Goal: Task Accomplishment & Management: Use online tool/utility

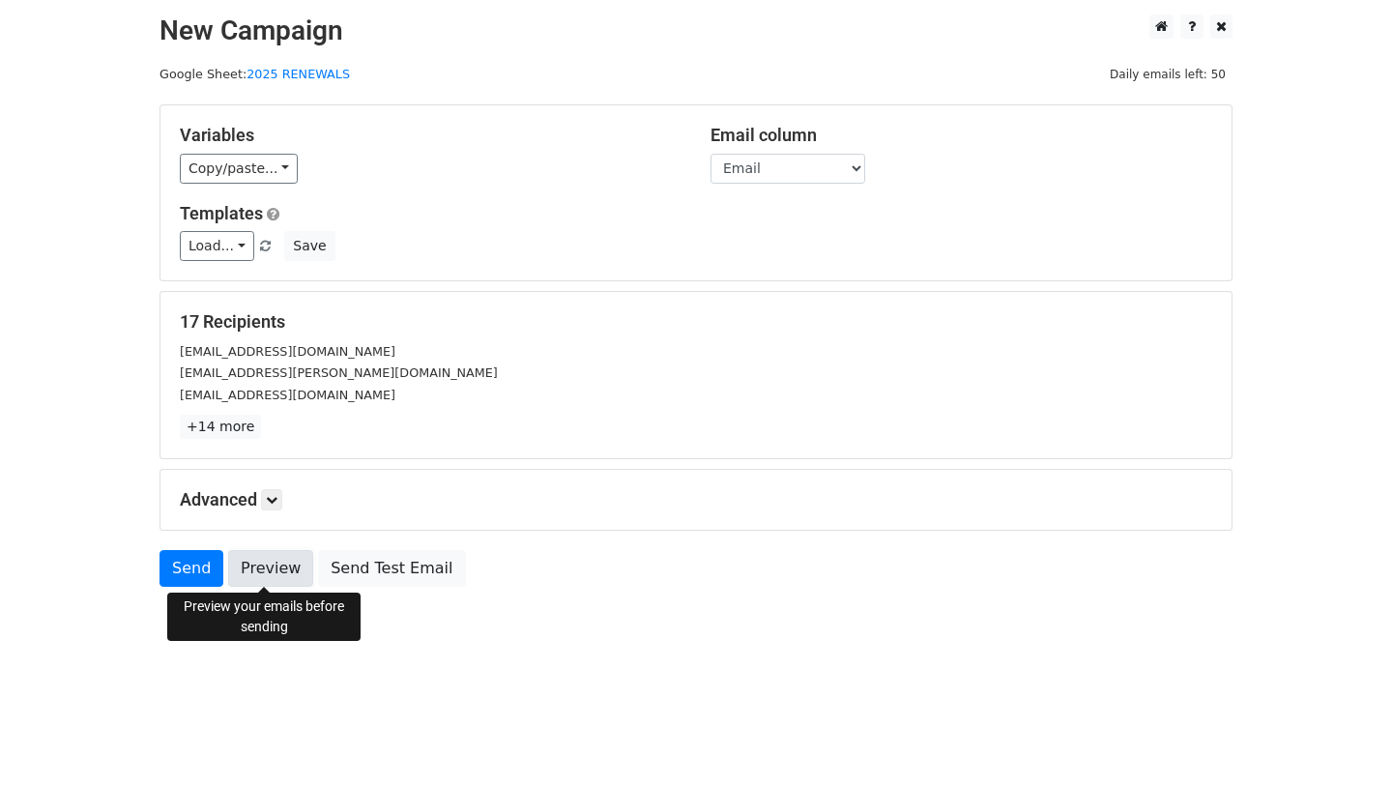
click at [270, 570] on link "Preview" at bounding box center [270, 568] width 85 height 37
click at [271, 562] on link "Preview" at bounding box center [270, 568] width 85 height 37
click at [271, 563] on link "Preview" at bounding box center [270, 568] width 85 height 37
click at [272, 574] on link "Preview" at bounding box center [270, 568] width 85 height 37
click at [270, 572] on link "Preview" at bounding box center [270, 568] width 85 height 37
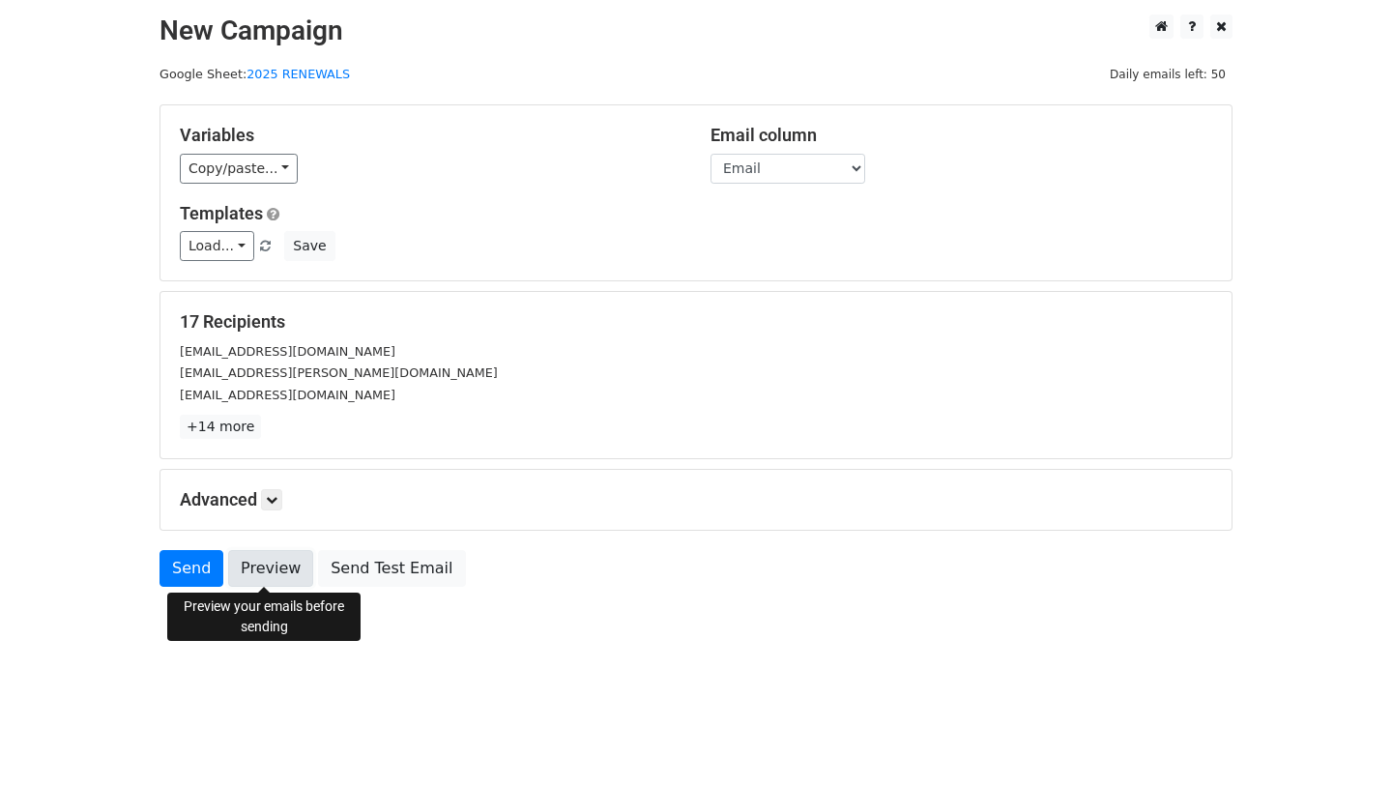
click at [262, 565] on link "Preview" at bounding box center [270, 568] width 85 height 37
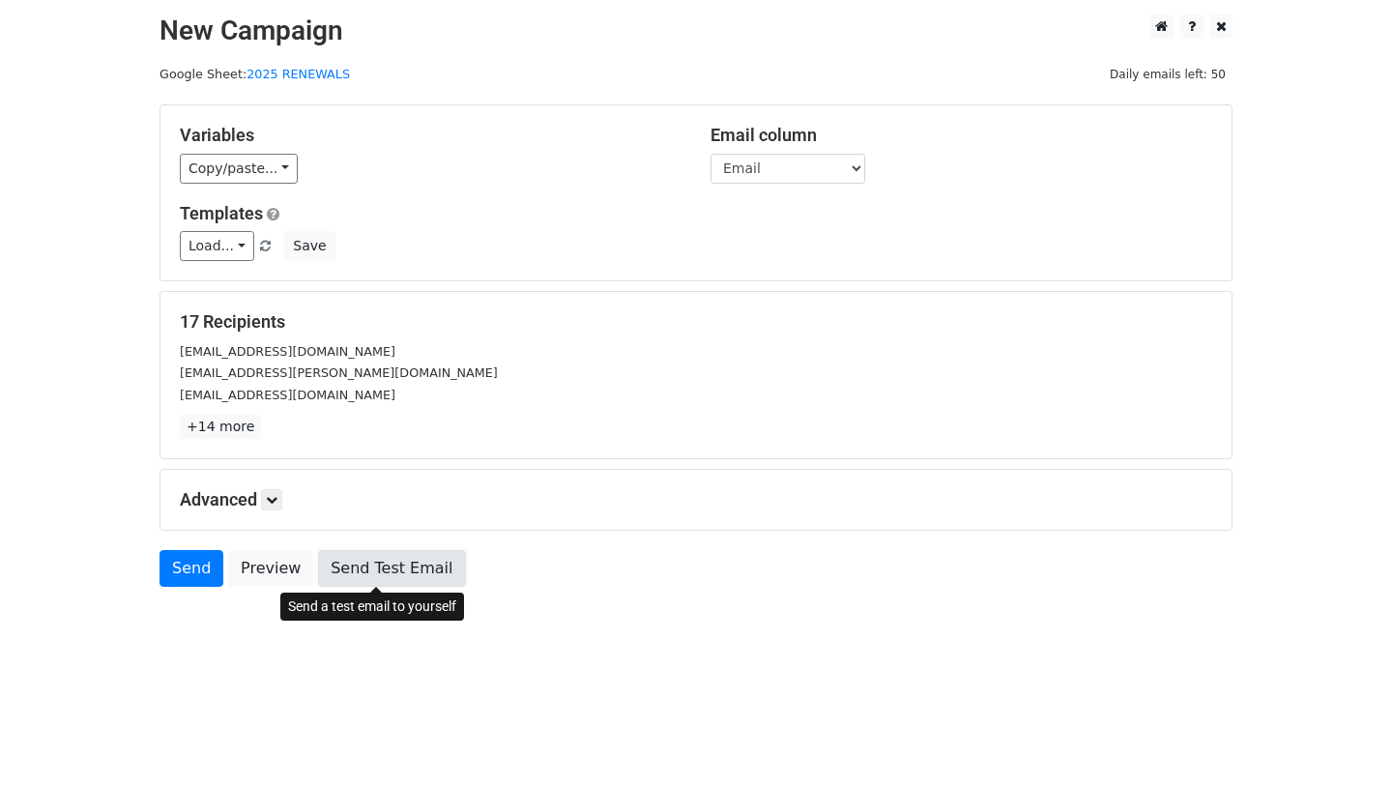
click at [360, 569] on link "Send Test Email" at bounding box center [391, 568] width 147 height 37
click at [359, 564] on link "Send Test Email" at bounding box center [391, 568] width 147 height 37
click at [364, 569] on link "Send Test Email" at bounding box center [391, 568] width 147 height 37
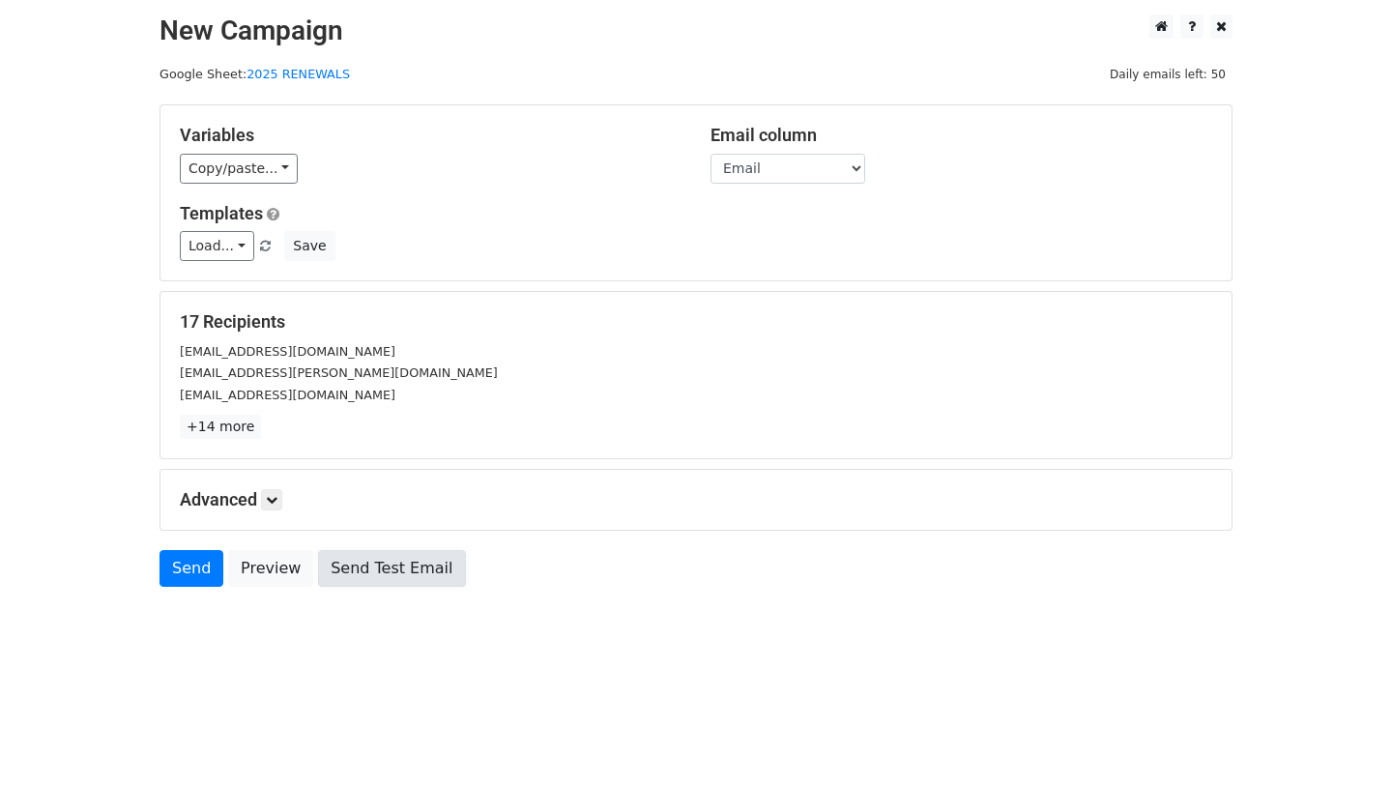
click at [364, 569] on link "Send Test Email" at bounding box center [391, 568] width 147 height 37
click at [269, 506] on link at bounding box center [271, 499] width 21 height 21
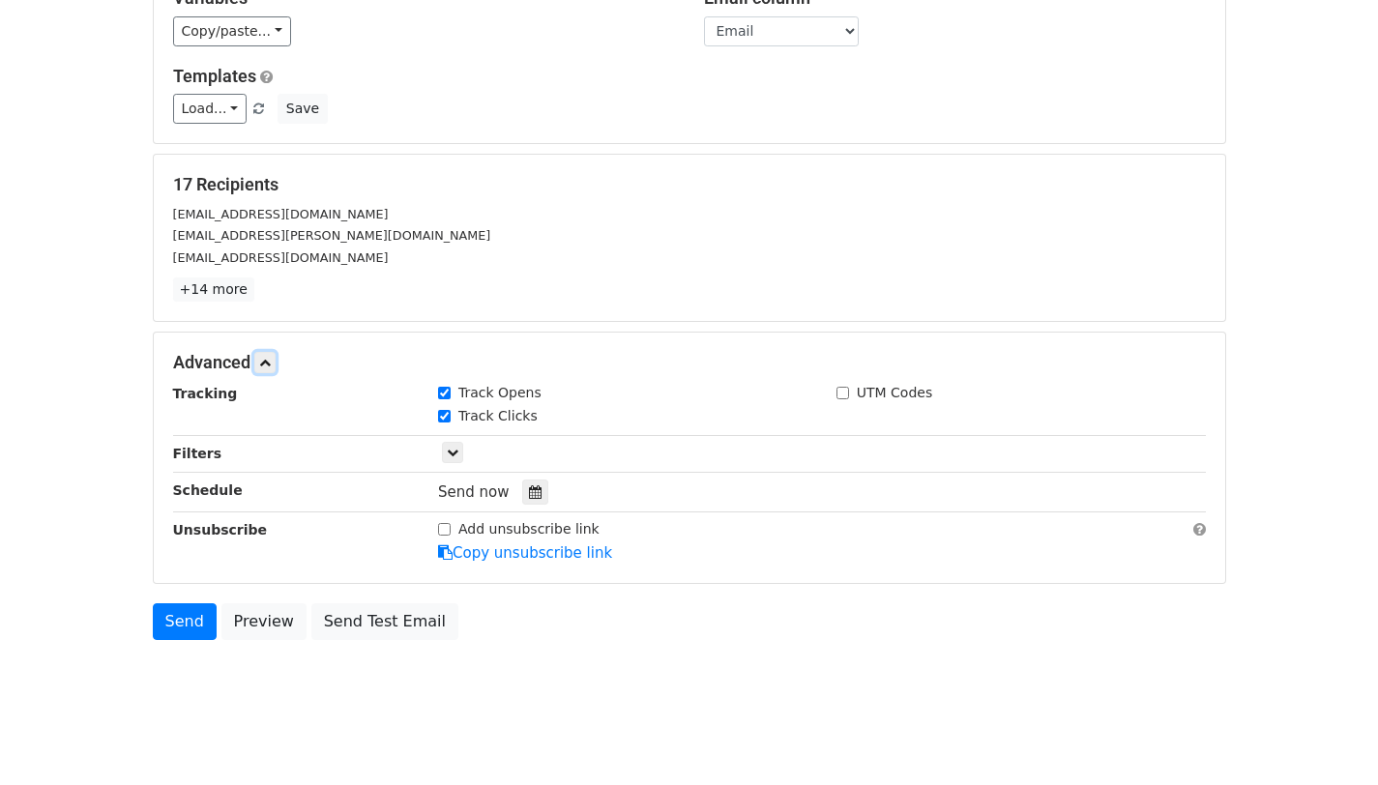
scroll to position [156, 0]
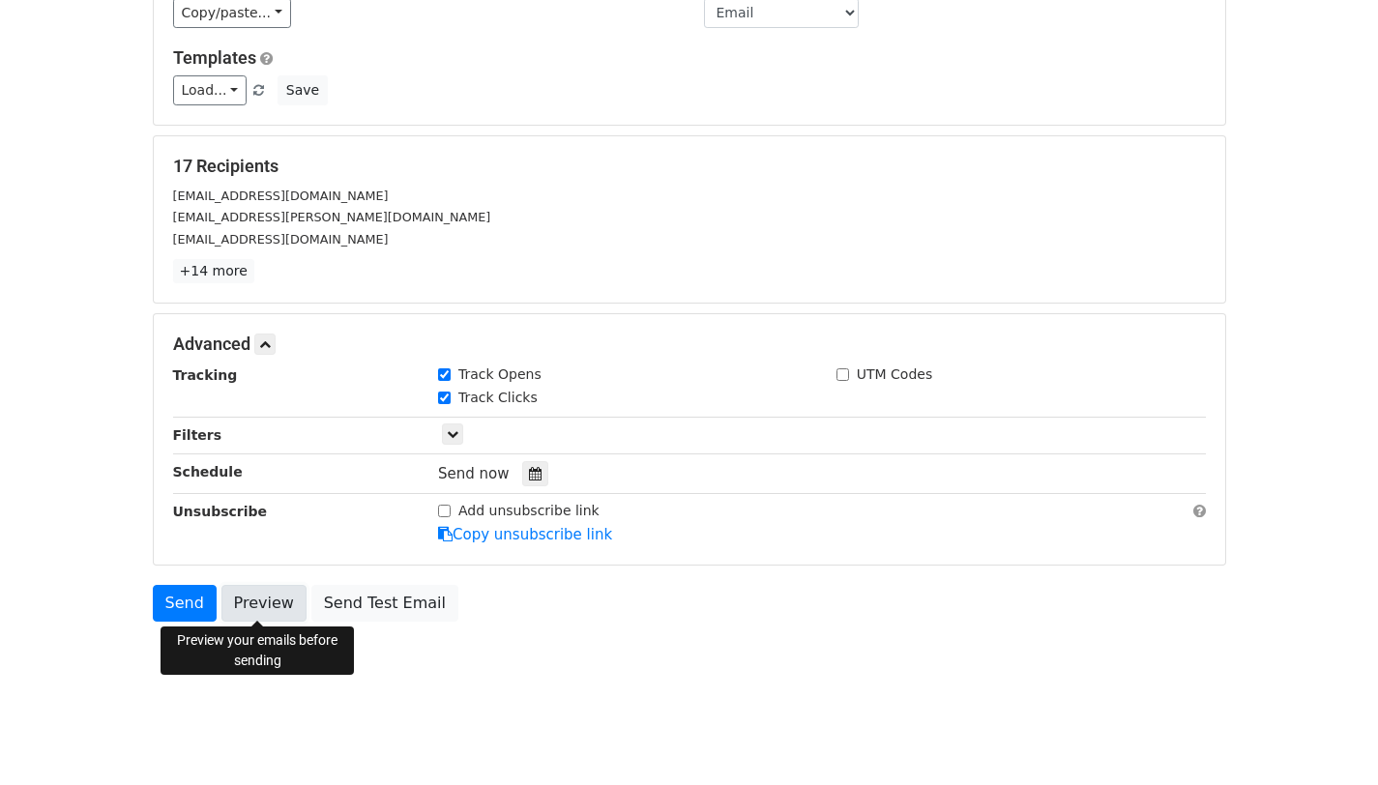
click at [259, 597] on link "Preview" at bounding box center [263, 603] width 85 height 37
click at [268, 598] on link "Preview" at bounding box center [263, 603] width 85 height 37
click at [267, 598] on link "Preview" at bounding box center [263, 603] width 85 height 37
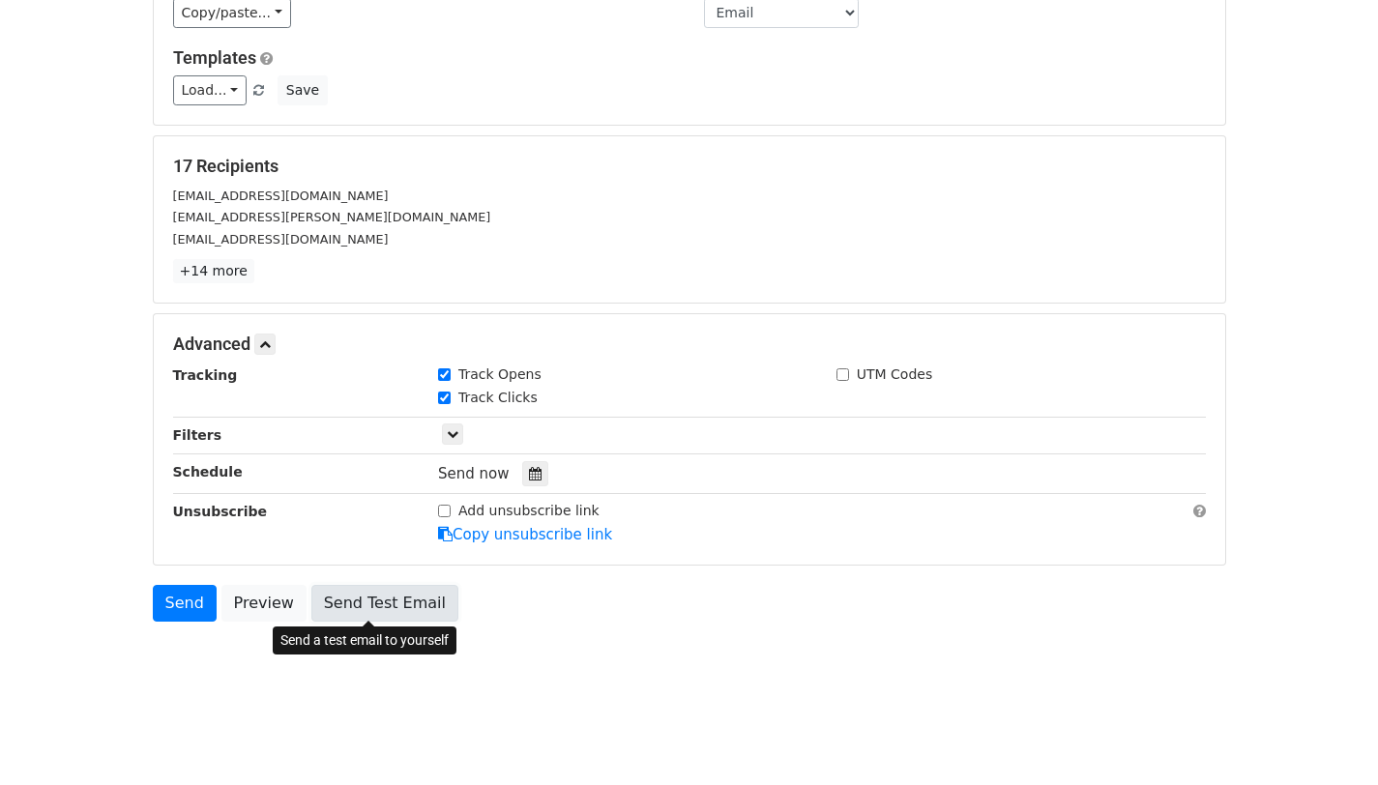
click at [386, 601] on link "Send Test Email" at bounding box center [384, 603] width 147 height 37
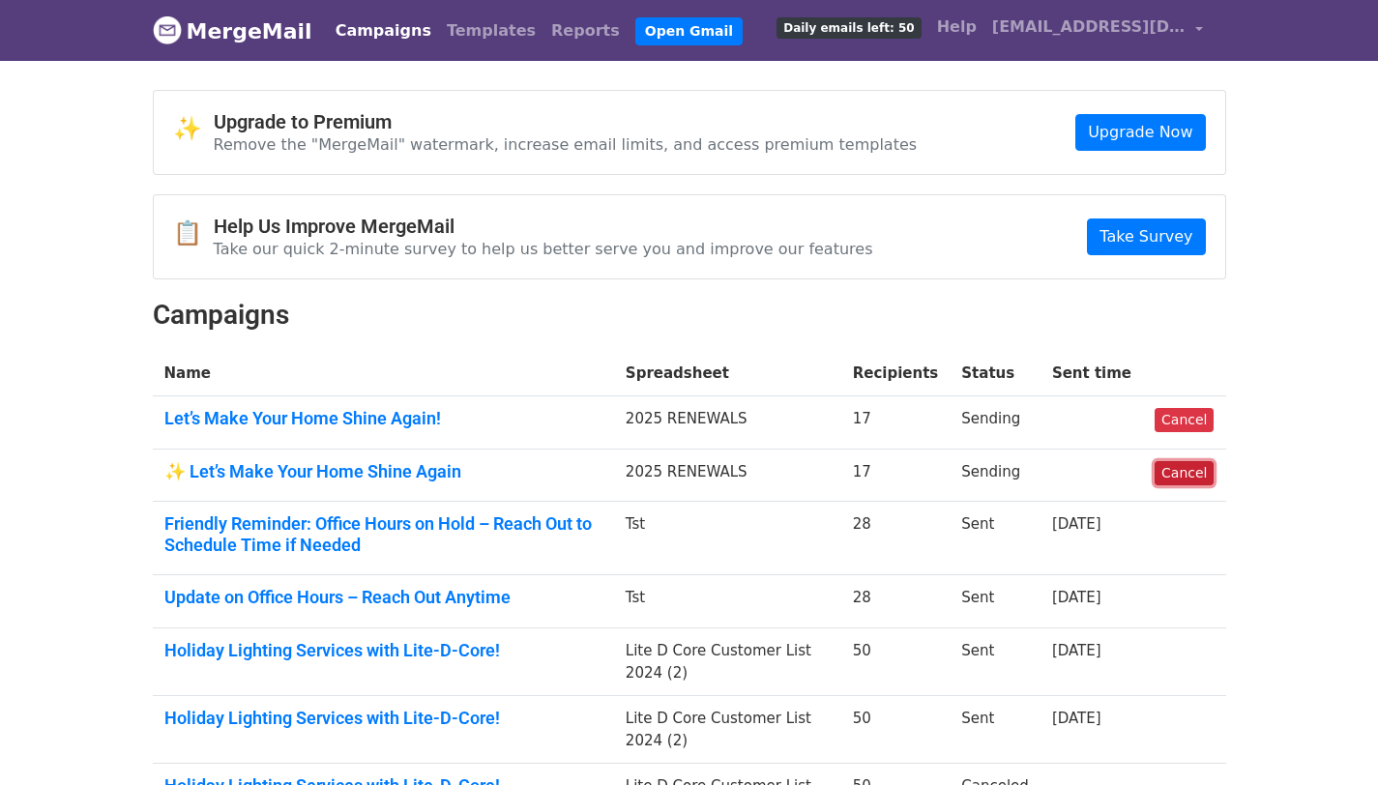
click at [1183, 471] on link "Cancel" at bounding box center [1183, 473] width 59 height 24
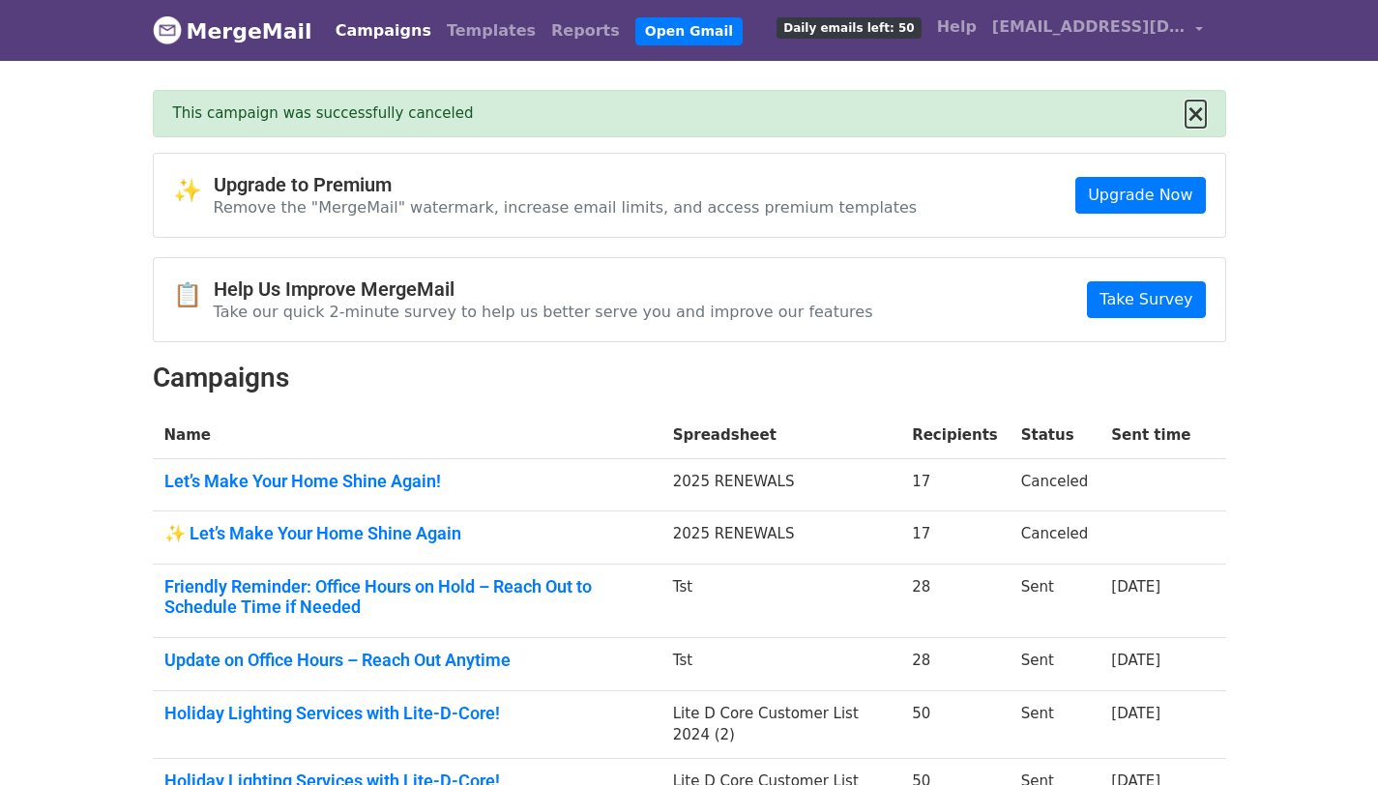
click at [1196, 116] on button "×" at bounding box center [1194, 113] width 19 height 23
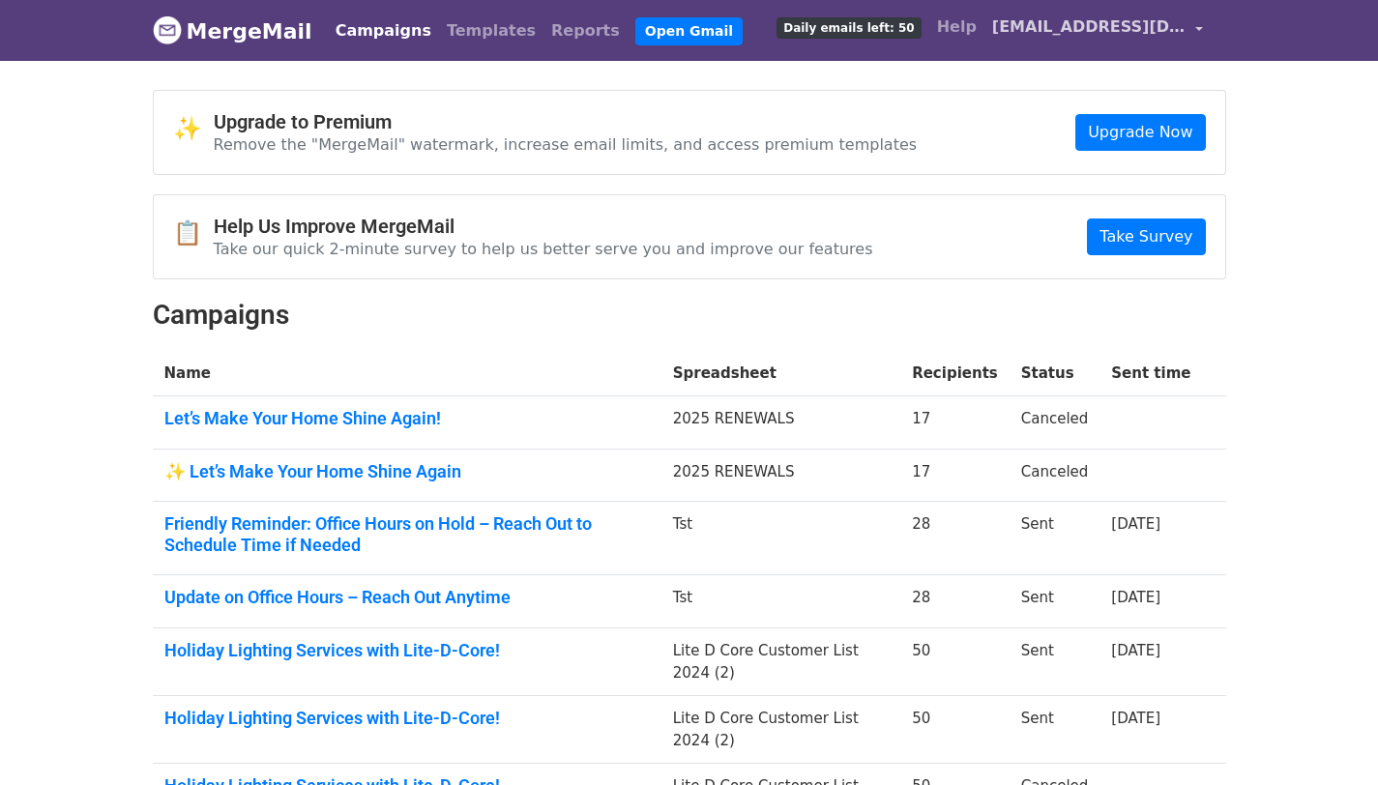
click at [1202, 28] on link "[EMAIL_ADDRESS][DOMAIN_NAME]" at bounding box center [1097, 30] width 226 height 45
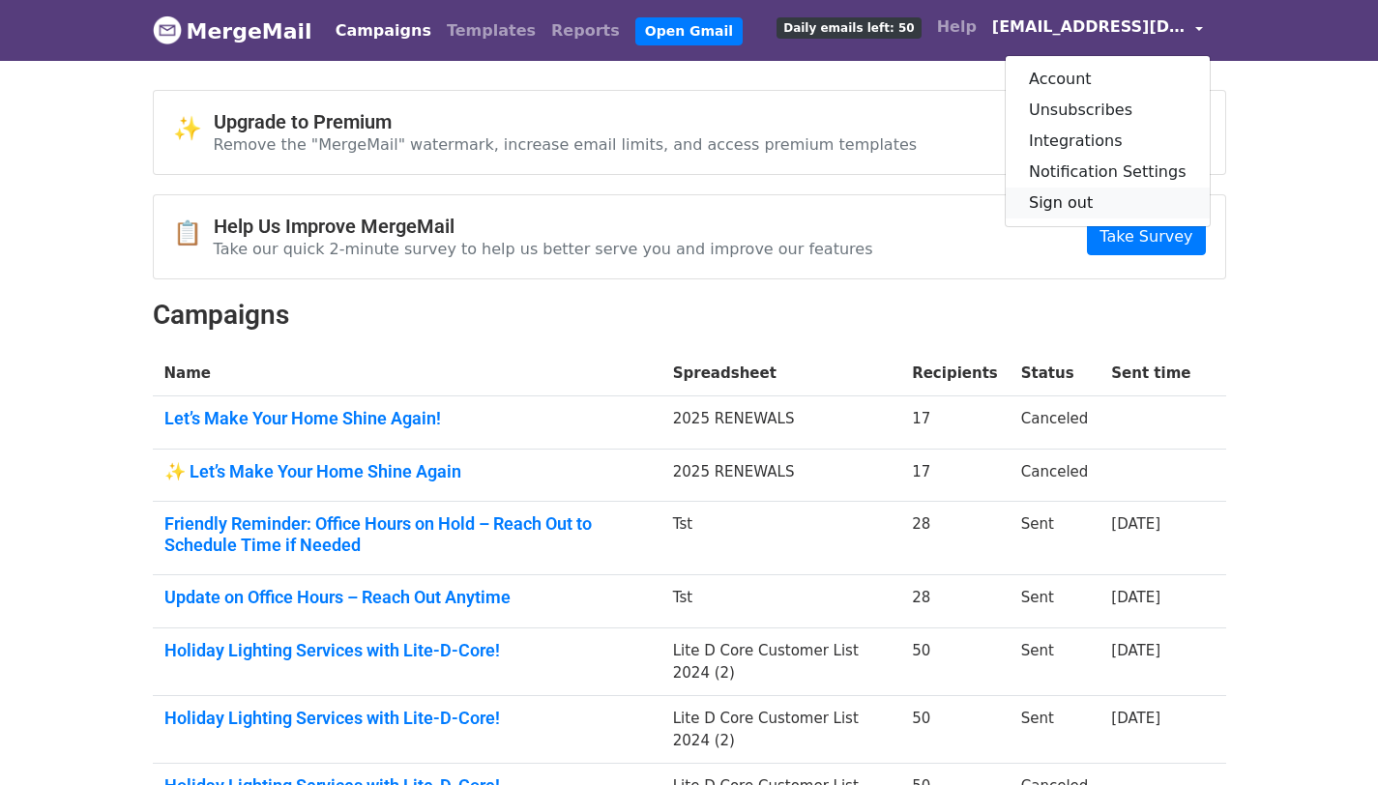
click at [1093, 208] on link "Sign out" at bounding box center [1108, 203] width 204 height 31
